Goal: Go to known website: Access a specific website the user already knows

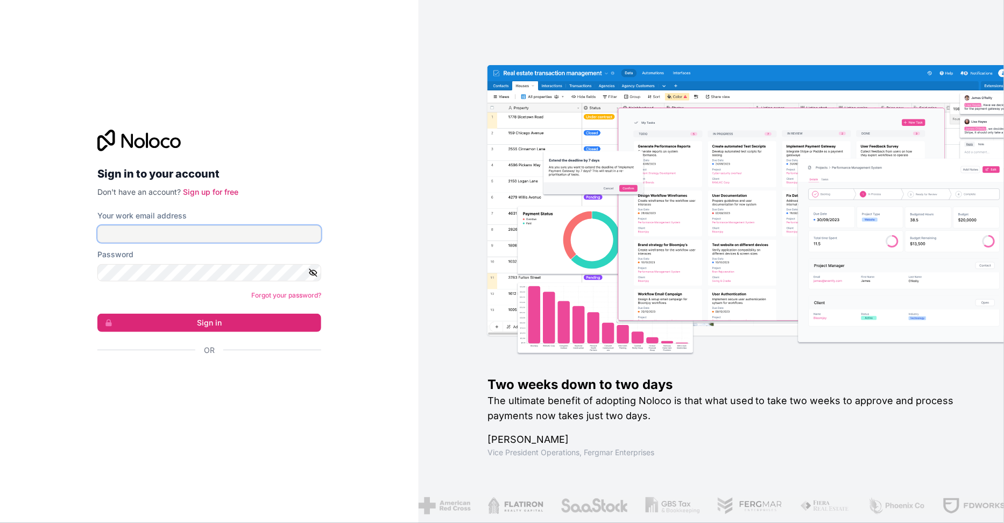
click at [212, 234] on input "Your work email address" at bounding box center [209, 234] width 224 height 17
type input "**********"
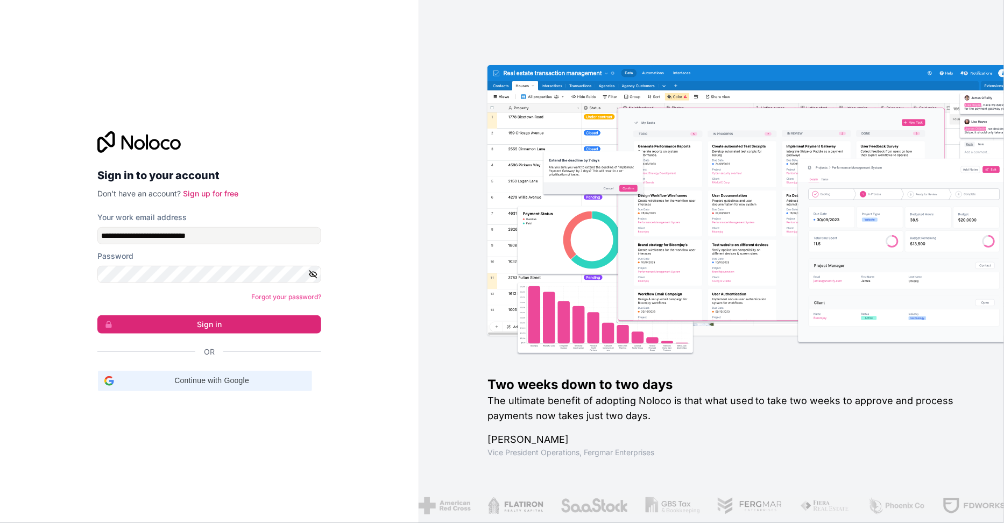
click at [226, 376] on span "Continue with Google" at bounding box center [211, 380] width 187 height 11
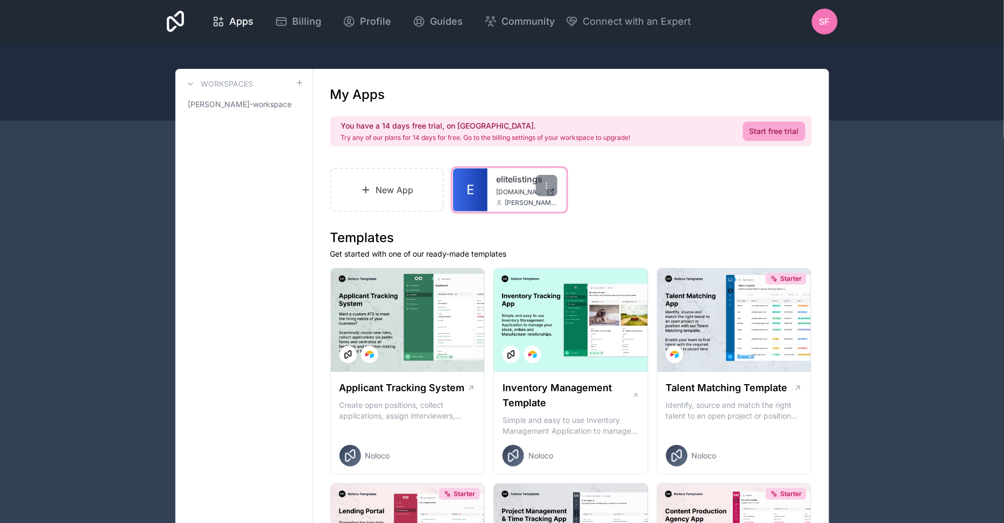
click at [496, 184] on link "elitelistings" at bounding box center [526, 179] width 61 height 13
